Goal: Ask a question

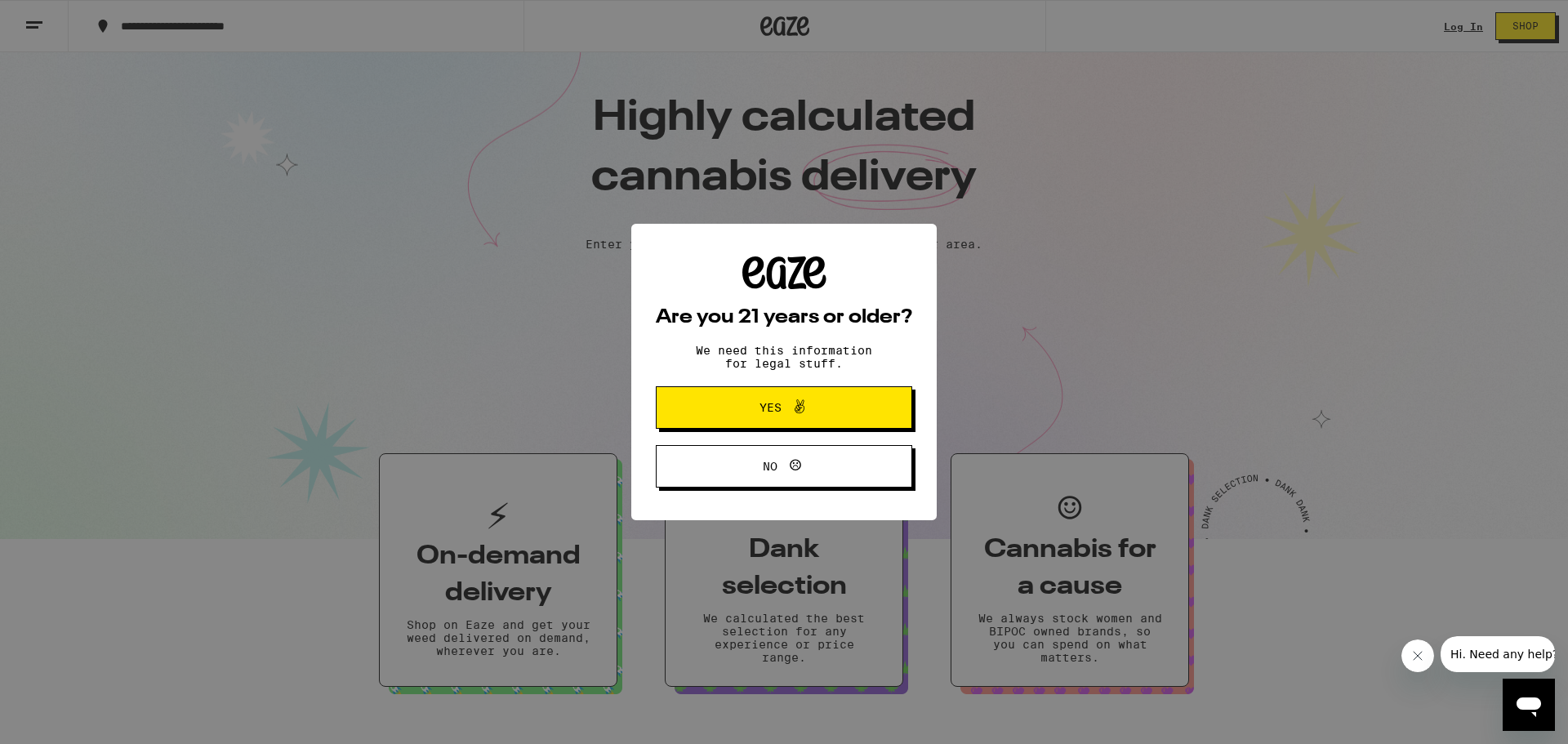
click at [1526, 700] on icon "Open messaging window" at bounding box center [1529, 707] width 24 height 20
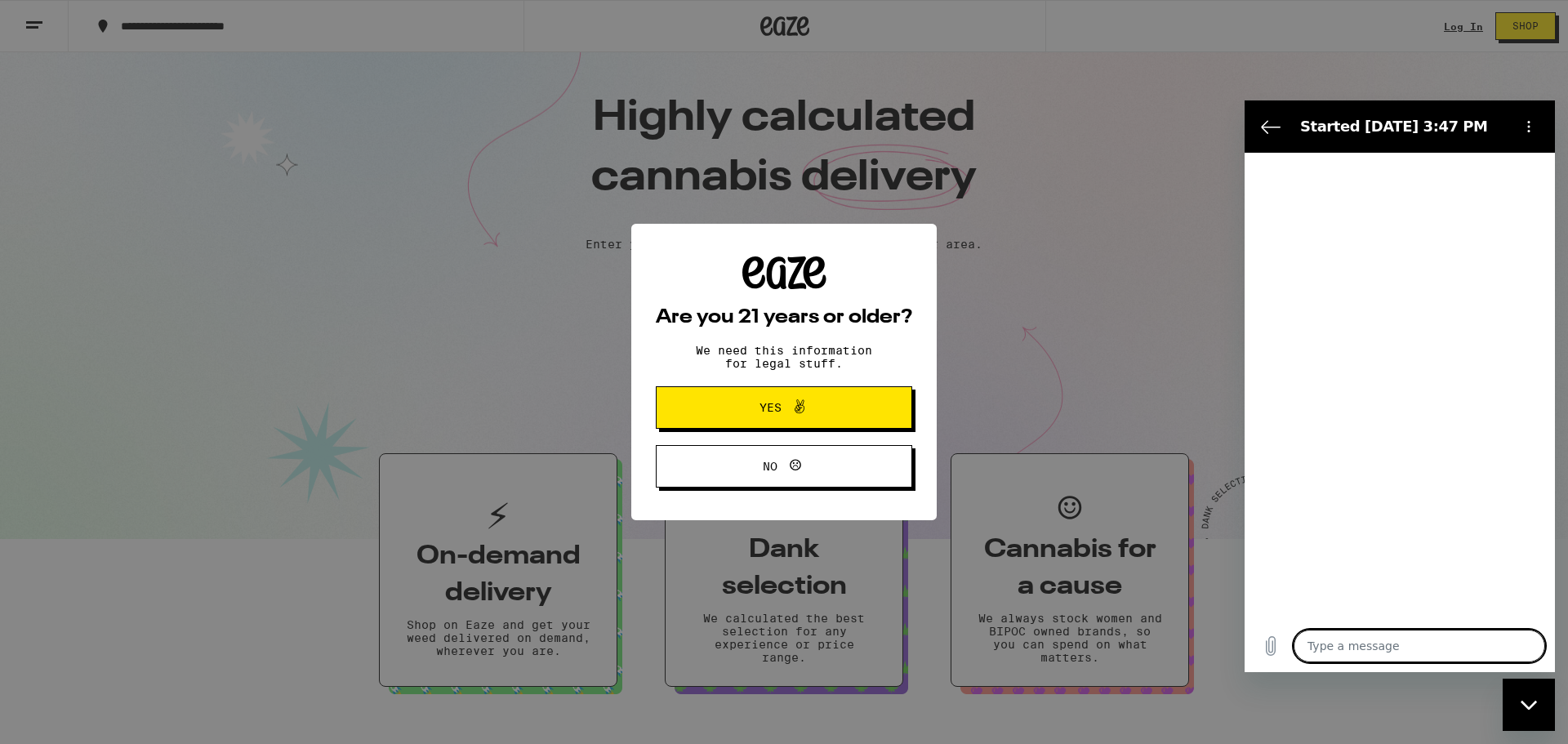
type textarea "x"
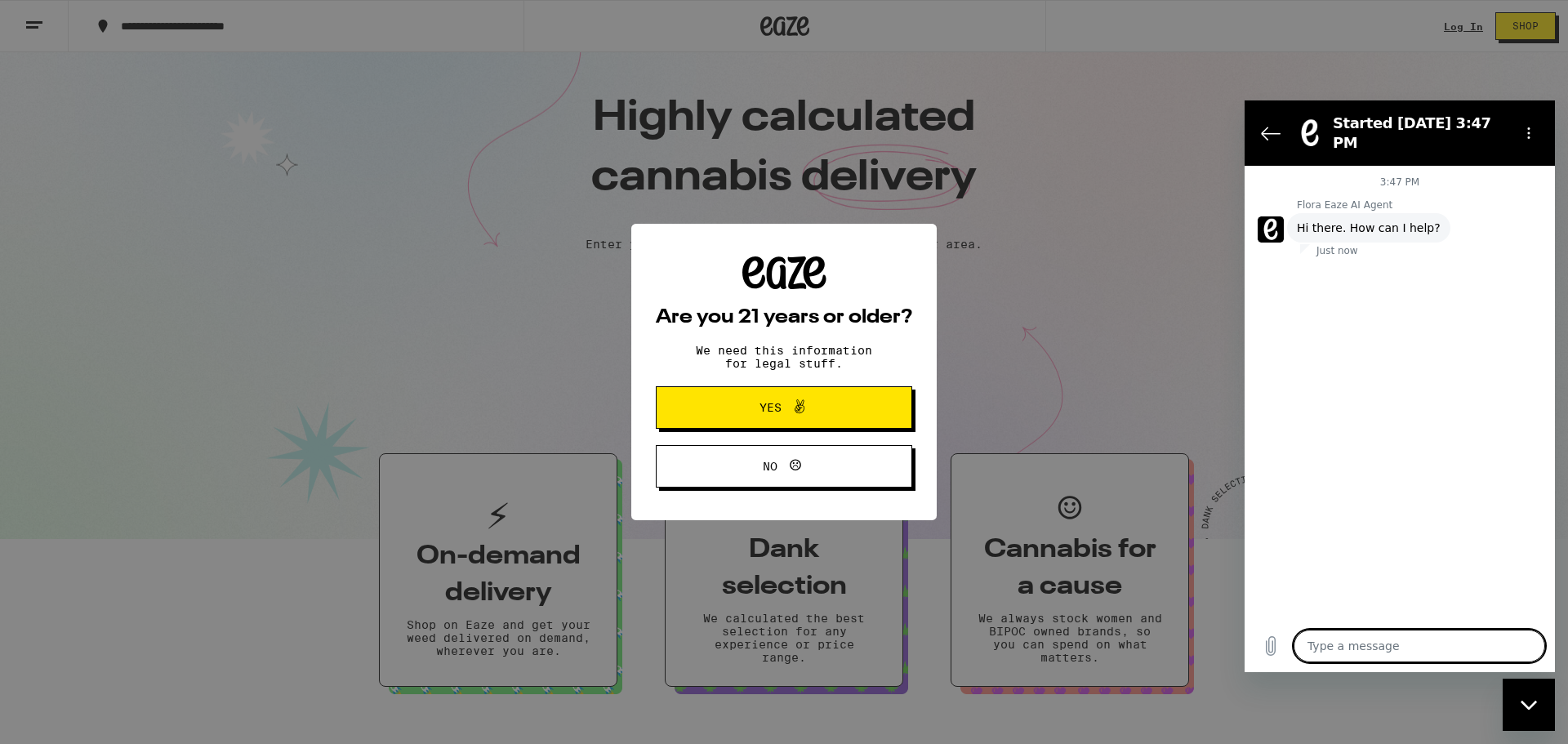
click at [1388, 651] on textarea at bounding box center [1420, 645] width 252 height 33
type textarea "T"
type textarea "x"
type textarea "Ta"
type textarea "x"
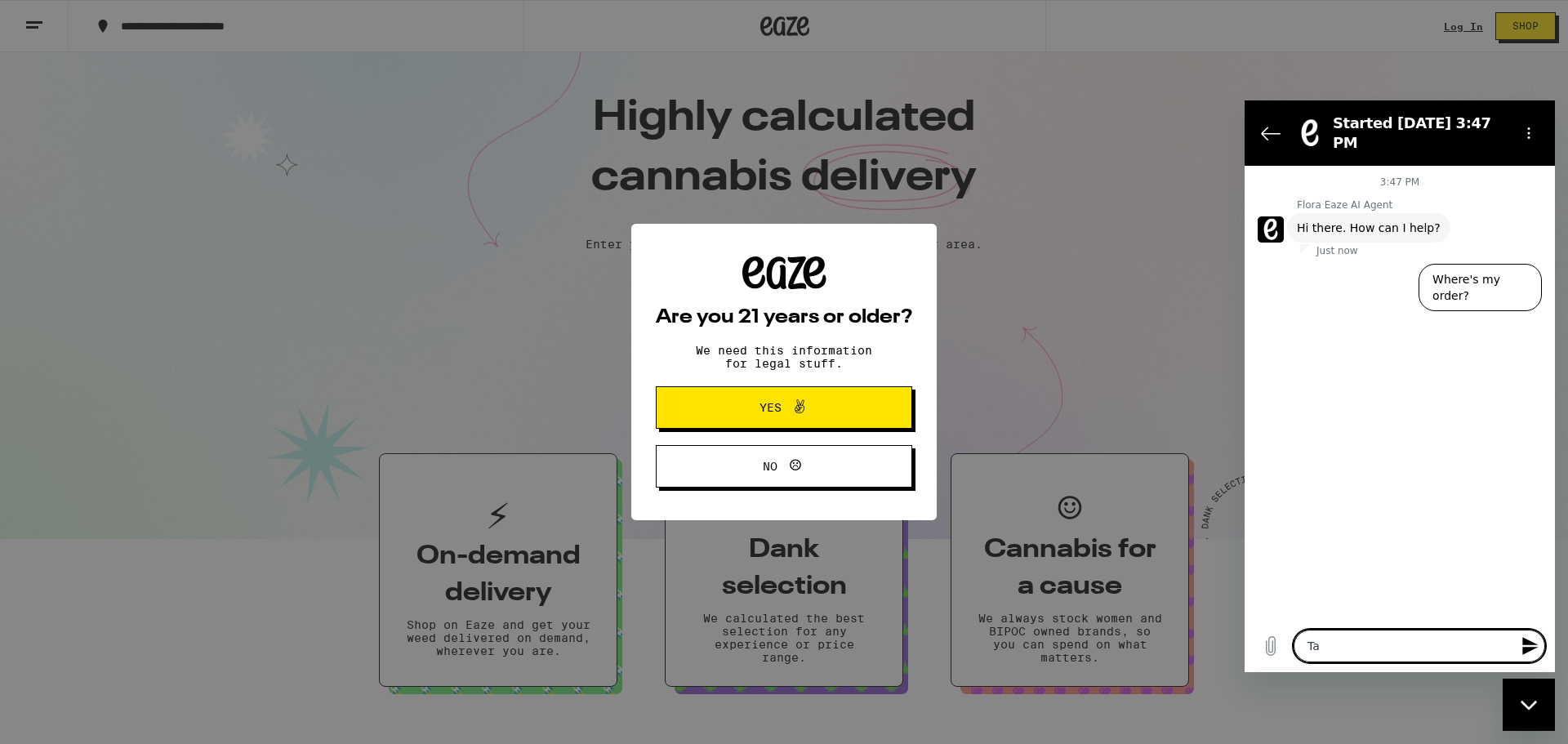
type textarea "Tal"
type textarea "x"
type textarea "Talk"
type textarea "x"
type textarea "Talk"
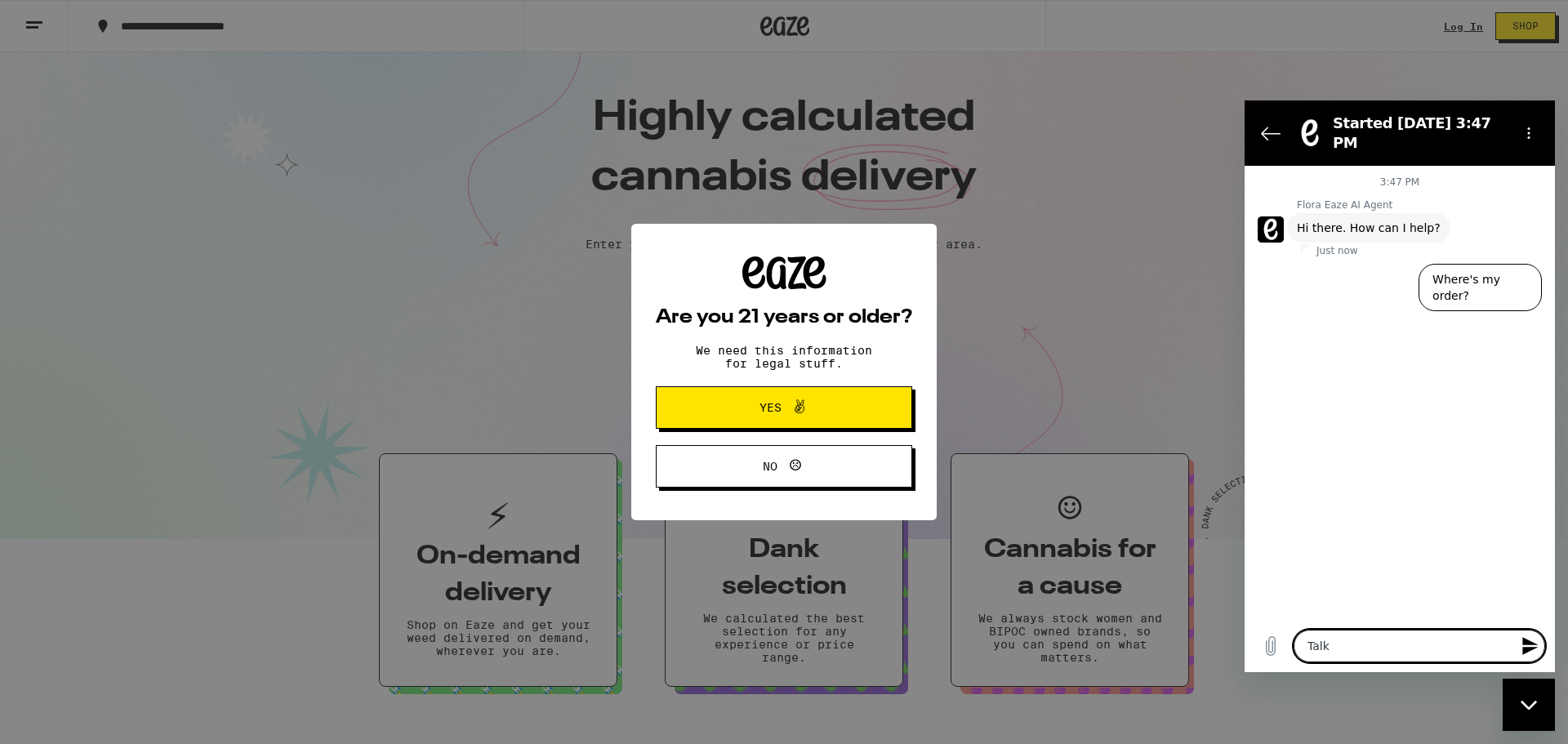
type textarea "x"
type textarea "Talk t"
type textarea "x"
type textarea "Talk to"
type textarea "x"
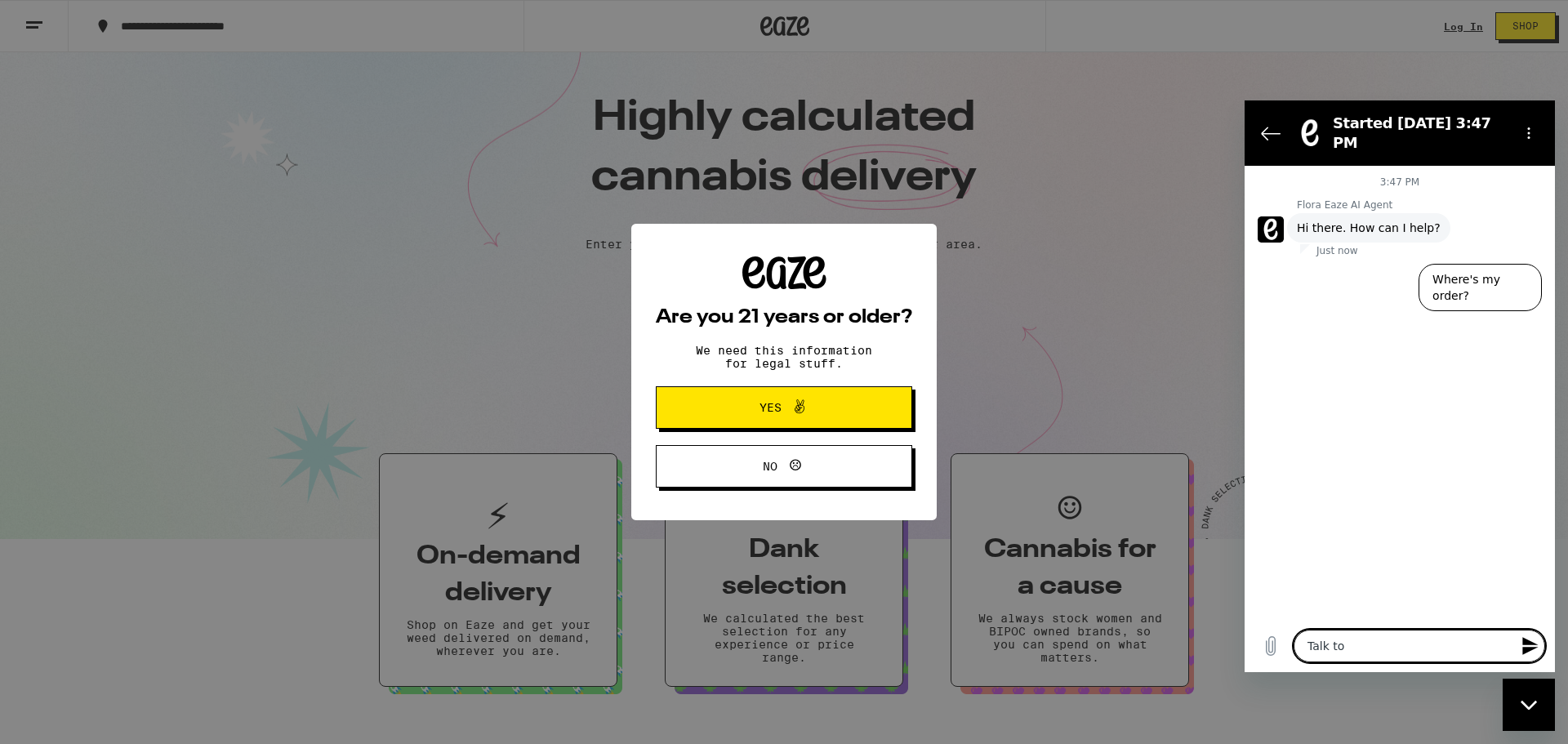
type textarea "Talk to"
type textarea "x"
type textarea "Talk to a"
type textarea "x"
type textarea "Talk to a"
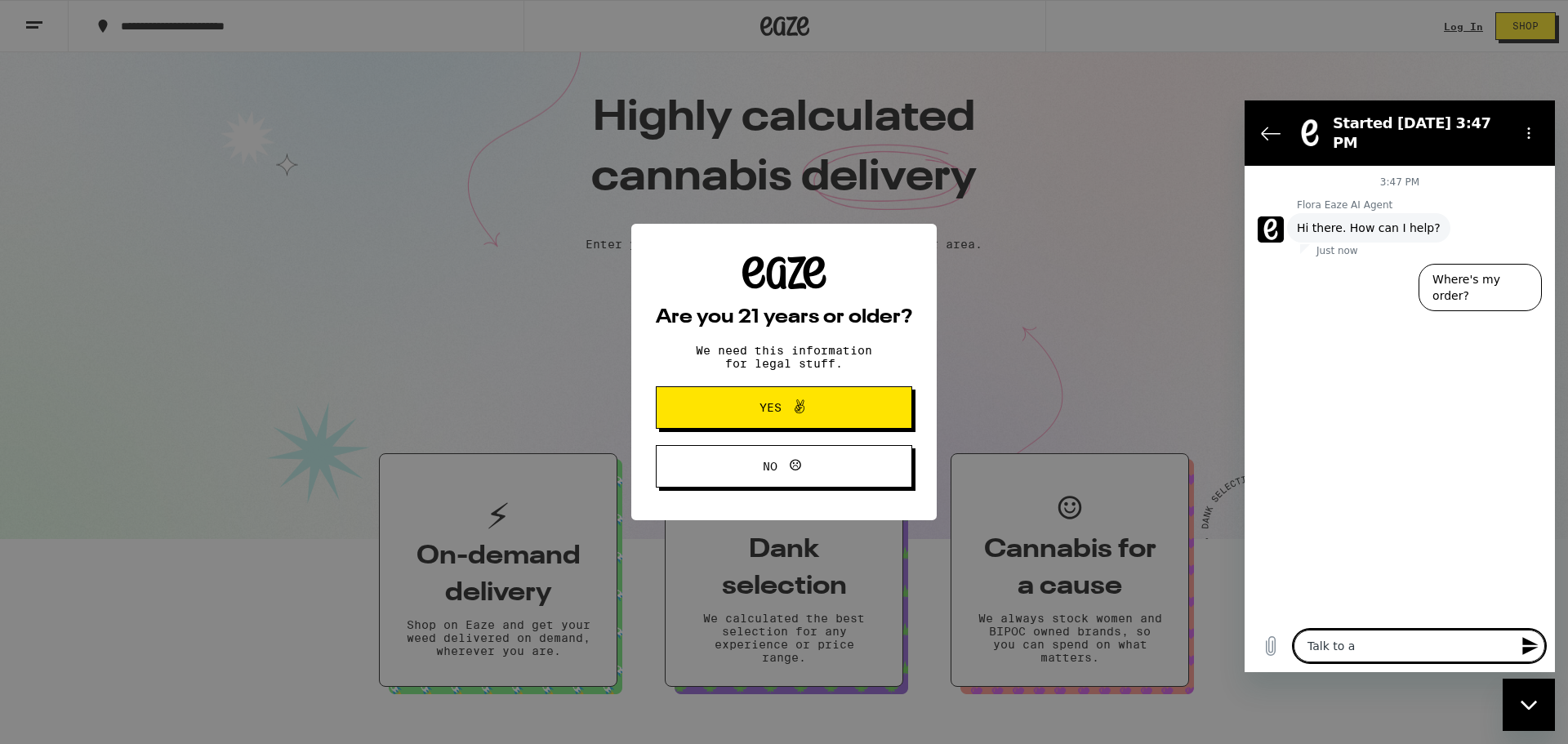
type textarea "x"
type textarea "Talk to a h"
type textarea "x"
type textarea "Talk to a hy"
type textarea "x"
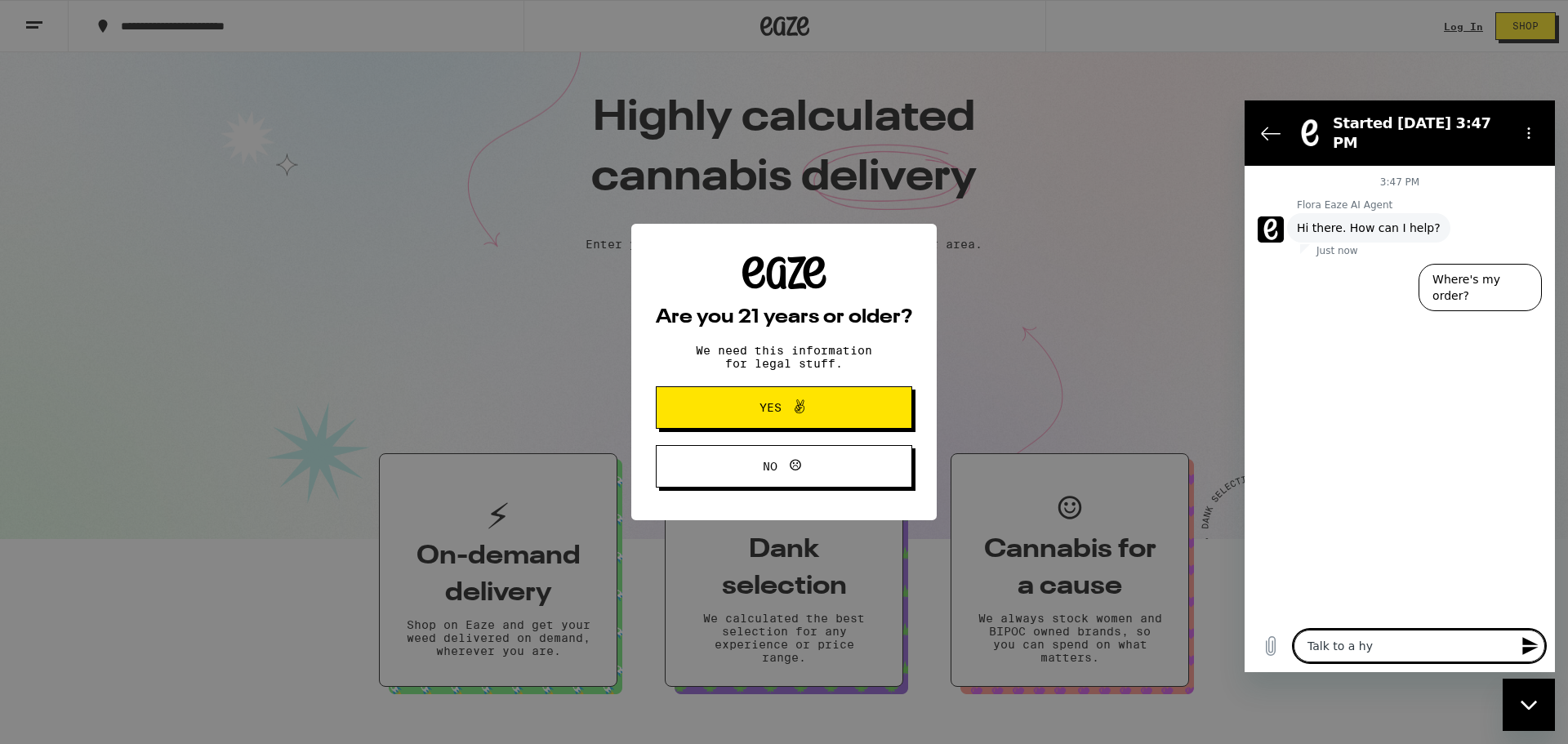
type textarea "Talk to a hyu"
type textarea "x"
type textarea "Talk to a hy"
type textarea "x"
type textarea "Talk to a h"
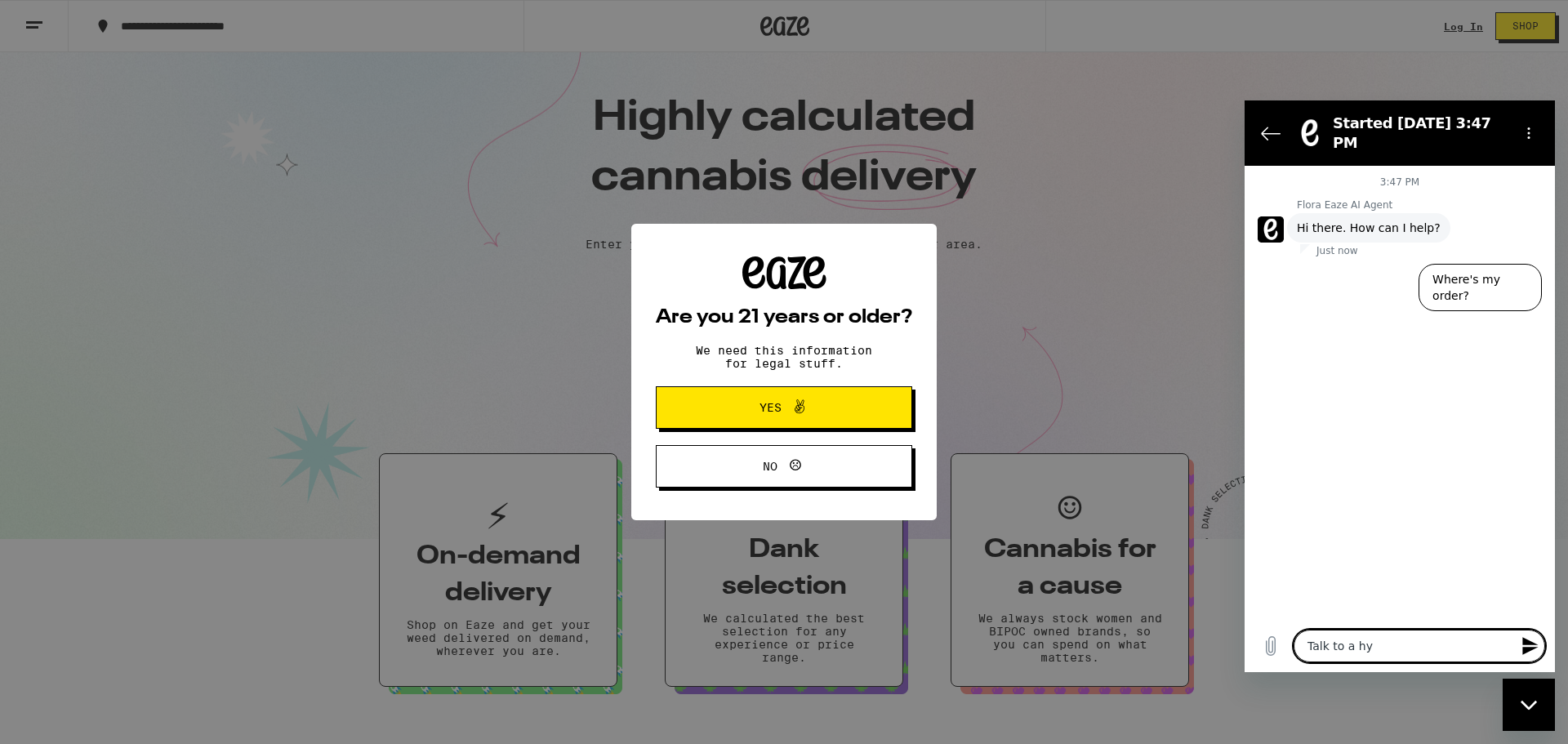
type textarea "x"
type textarea "Talk to a hu"
type textarea "x"
type textarea "Talk to a hum"
type textarea "x"
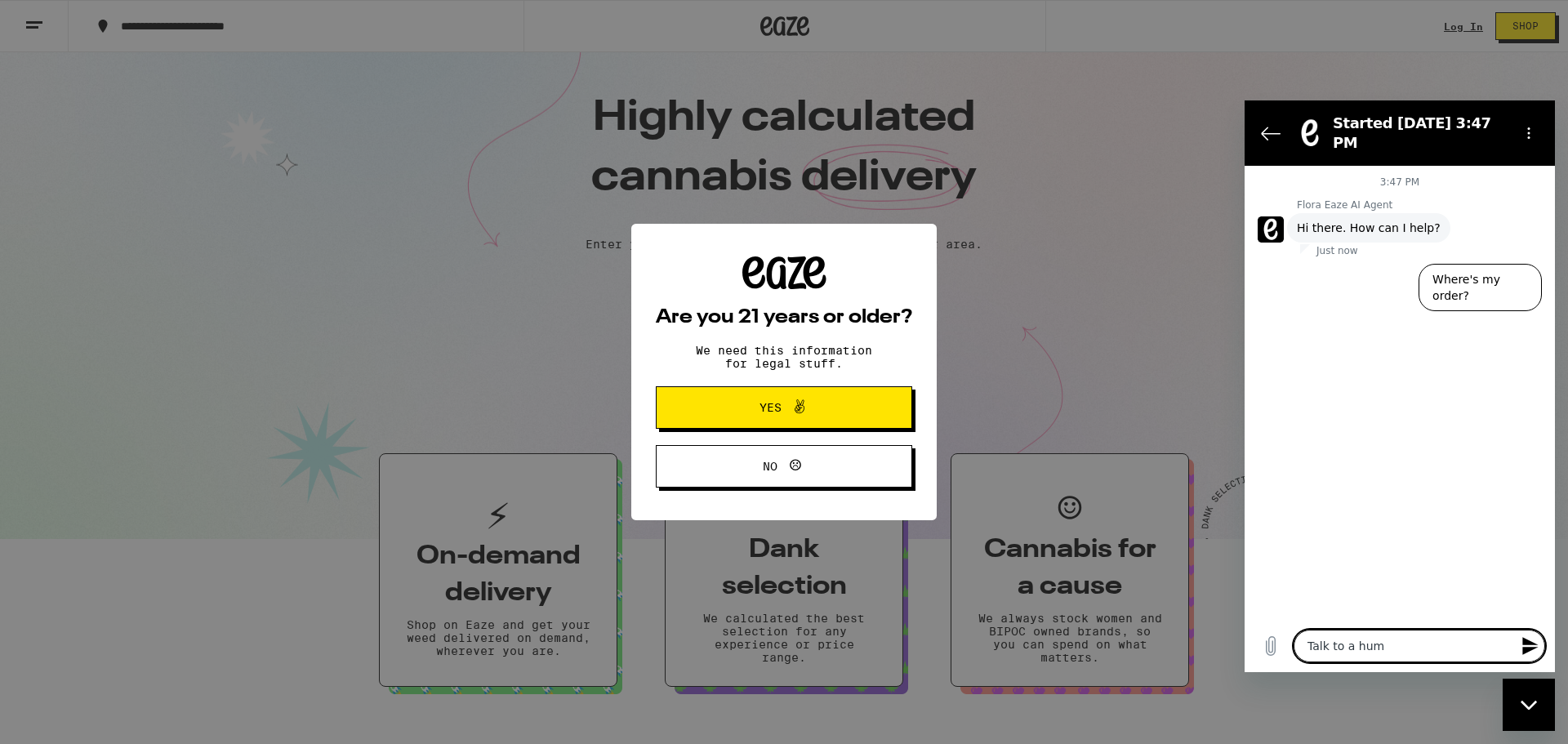
type textarea "Talk to a huma"
type textarea "x"
type textarea "Talk to a human"
type textarea "x"
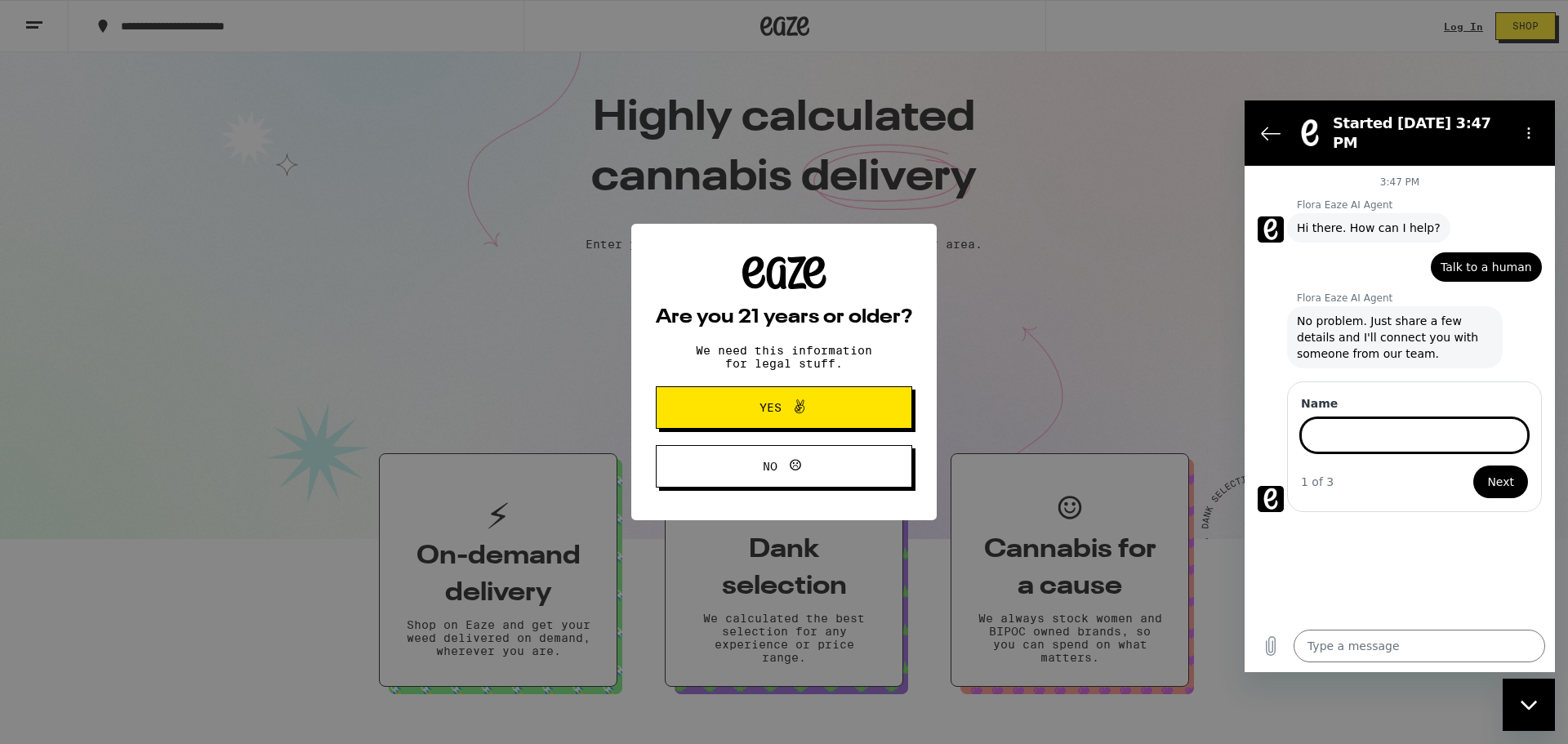
click at [1528, 699] on icon "Close messaging window" at bounding box center [1529, 704] width 17 height 10
type textarea "x"
